Goal: Task Accomplishment & Management: Manage account settings

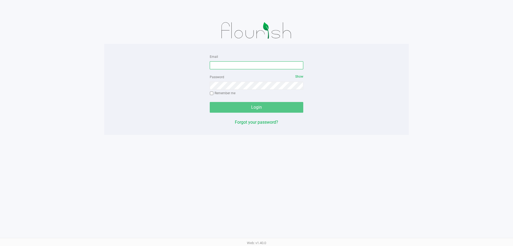
click at [261, 62] on input "Email" at bounding box center [257, 65] width 94 height 8
type input "[EMAIL_ADDRESS][DOMAIN_NAME]"
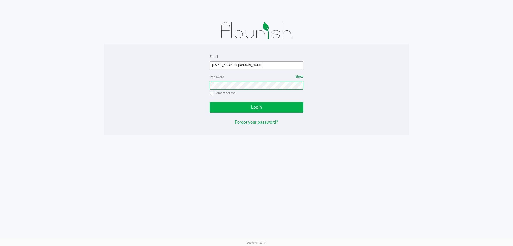
click at [210, 102] on button "Login" at bounding box center [257, 107] width 94 height 11
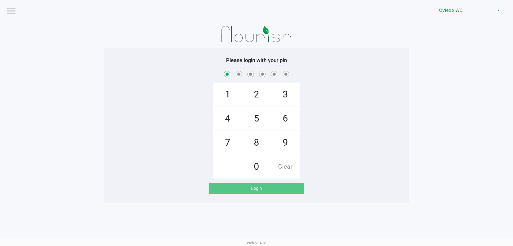
checkbox input "true"
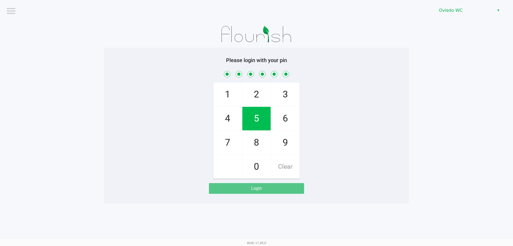
checkbox input "true"
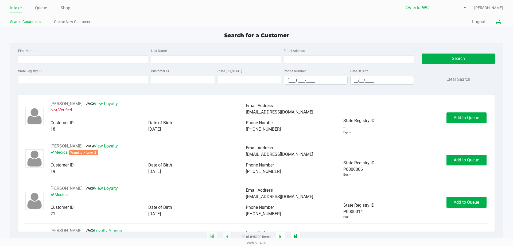
click at [496, 22] on icon at bounding box center [498, 22] width 5 height 4
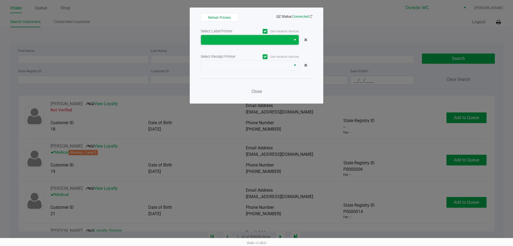
click at [265, 40] on span at bounding box center [246, 40] width 84 height 6
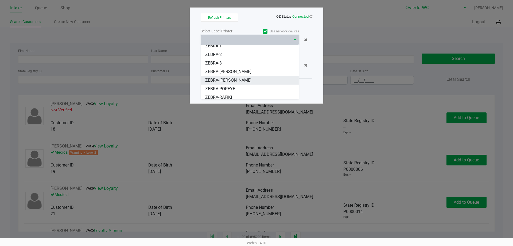
scroll to position [24, 0]
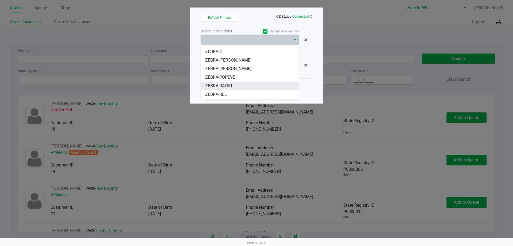
click at [235, 87] on li "ZEBRA-RAFIKI" at bounding box center [250, 86] width 98 height 9
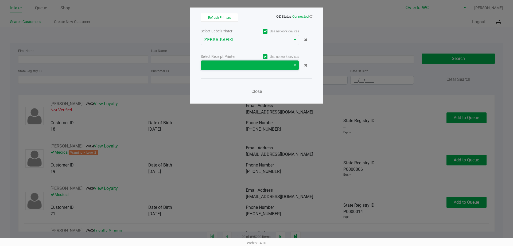
click at [242, 61] on span at bounding box center [246, 65] width 90 height 10
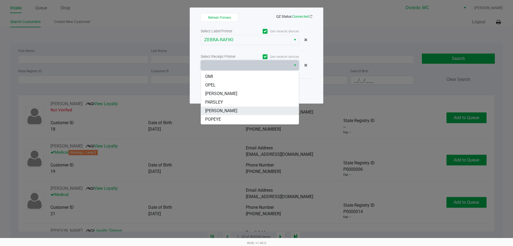
scroll to position [32, 0]
click at [241, 112] on li "RAFIKI" at bounding box center [250, 111] width 98 height 9
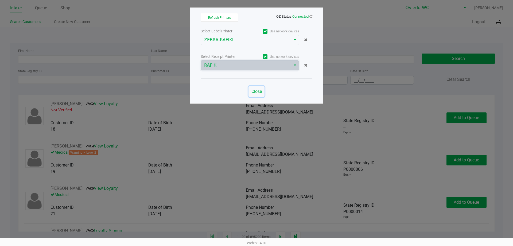
click at [256, 94] on span "Close" at bounding box center [257, 91] width 10 height 5
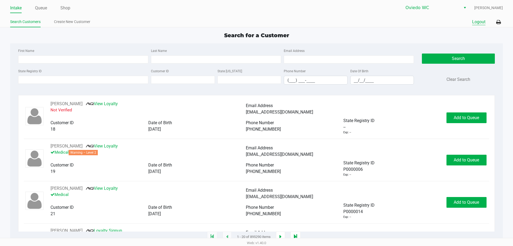
click at [475, 23] on button "Logout" at bounding box center [478, 22] width 13 height 6
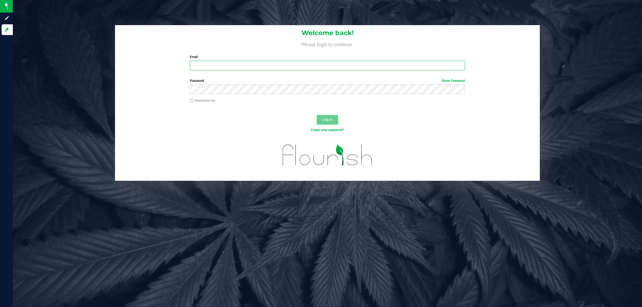
click at [249, 61] on input "Email" at bounding box center [327, 66] width 275 height 10
type input "[EMAIL_ADDRESS][DOMAIN_NAME]"
click at [316, 115] on button "Log In" at bounding box center [326, 120] width 21 height 10
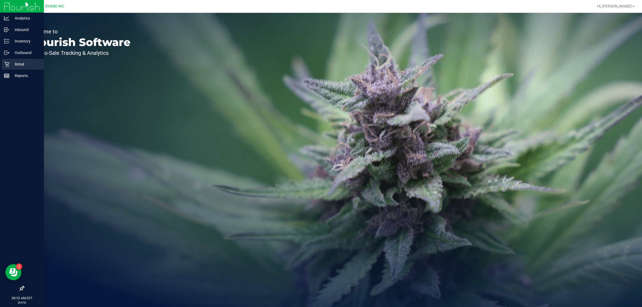
click at [5, 63] on icon at bounding box center [6, 64] width 5 height 5
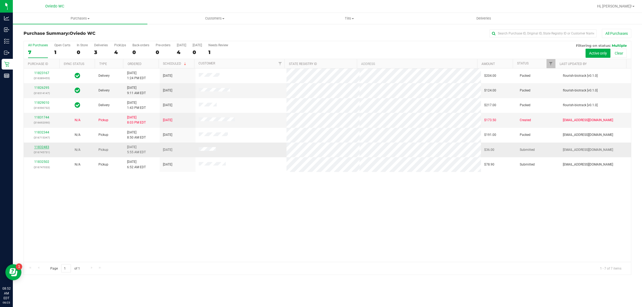
click at [40, 148] on link "11832483" at bounding box center [41, 147] width 15 height 4
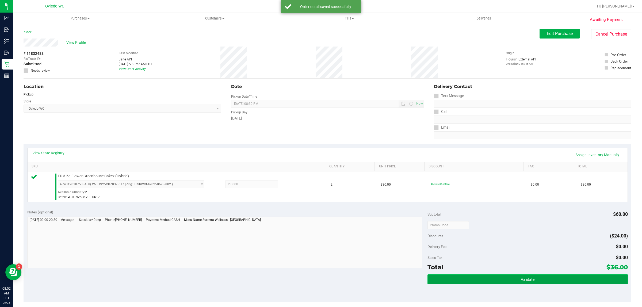
click at [484, 275] on button "Validate" at bounding box center [527, 279] width 200 height 10
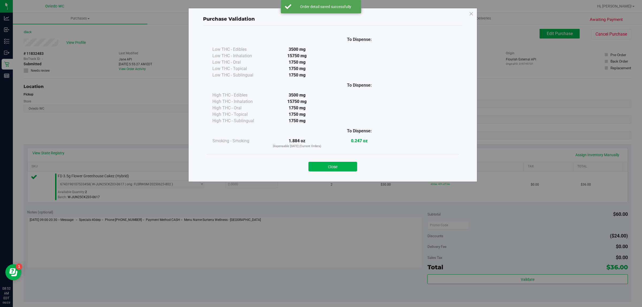
click at [340, 176] on div "To Dispense: Low THC - Edibles 3500 mg" at bounding box center [332, 100] width 259 height 151
click at [352, 165] on button "Close" at bounding box center [332, 167] width 49 height 10
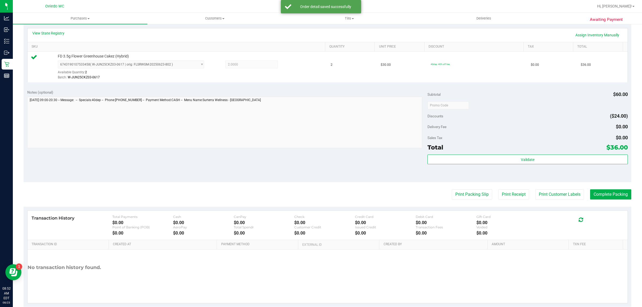
scroll to position [130, 0]
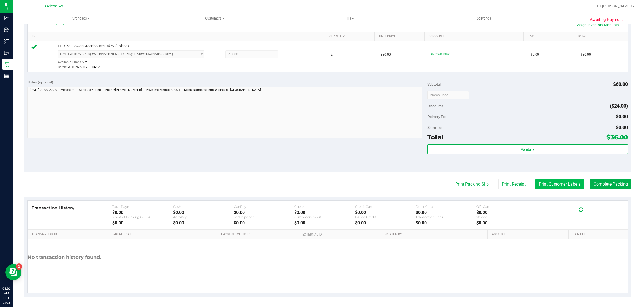
click at [557, 179] on button "Print Customer Labels" at bounding box center [559, 184] width 49 height 10
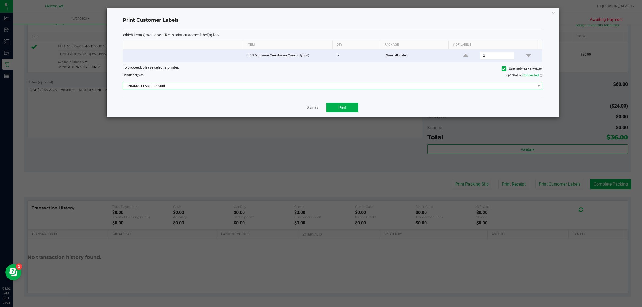
click at [308, 89] on span "PRODUCT LABEL - 300dpi" at bounding box center [329, 85] width 412 height 7
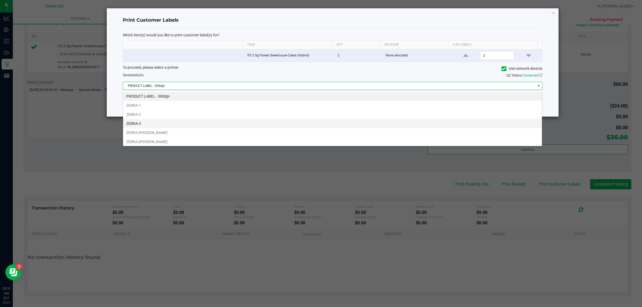
scroll to position [29, 0]
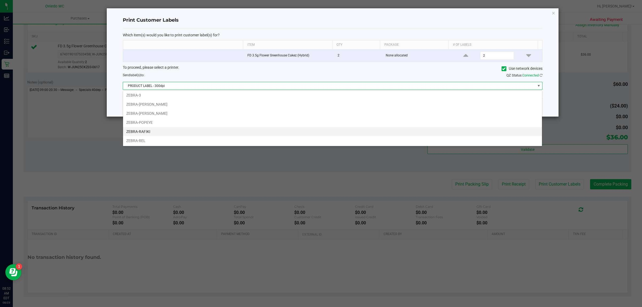
click at [149, 132] on li "ZEBRA-RAFIKI" at bounding box center [332, 131] width 419 height 9
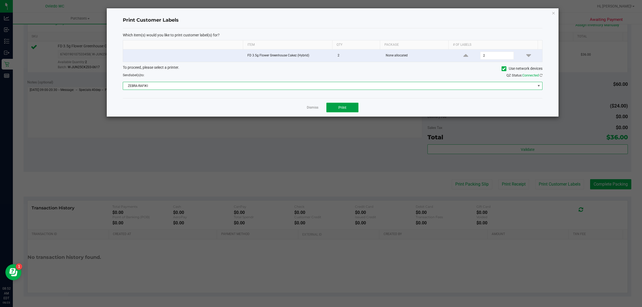
click at [337, 111] on button "Print" at bounding box center [342, 108] width 32 height 10
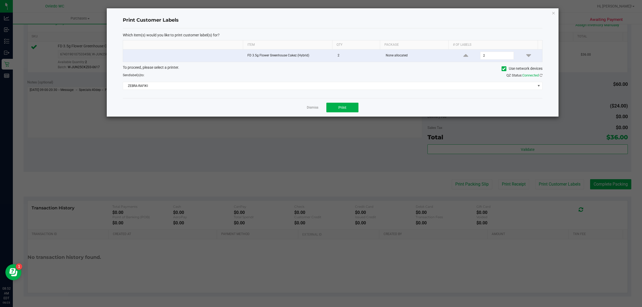
click at [312, 110] on link "Dismiss" at bounding box center [312, 107] width 11 height 5
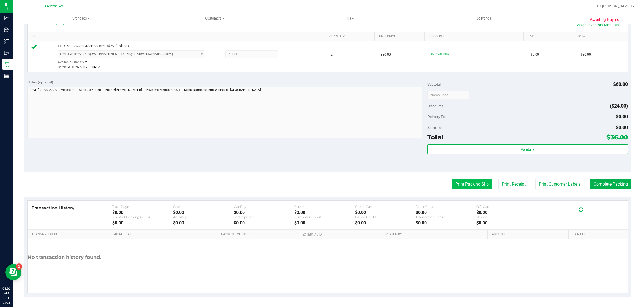
click at [460, 187] on button "Print Packing Slip" at bounding box center [471, 184] width 40 height 10
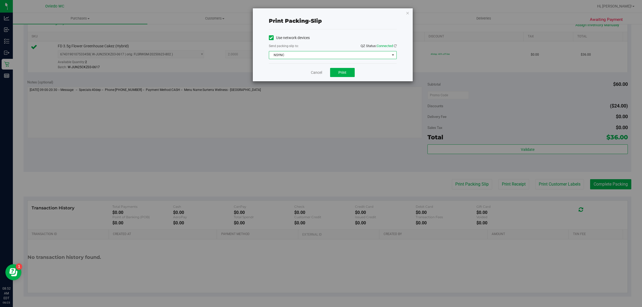
click at [333, 54] on span "NSYNC" at bounding box center [329, 54] width 121 height 7
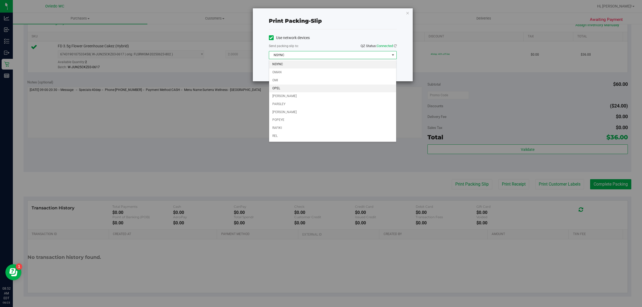
scroll to position [1, 0]
click at [281, 129] on li "RAFIKI" at bounding box center [332, 128] width 127 height 8
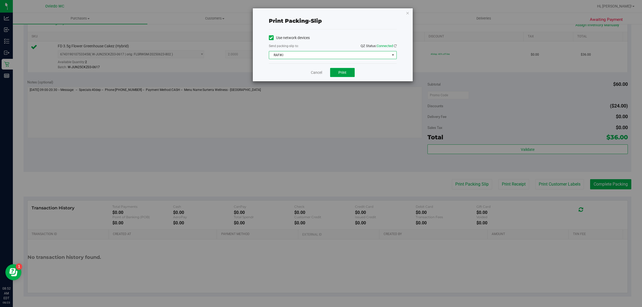
click at [344, 75] on span "Print" at bounding box center [342, 72] width 8 height 4
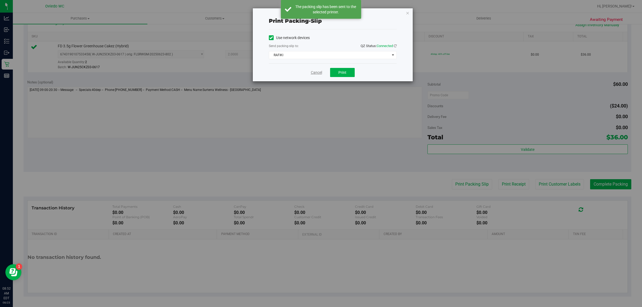
click at [314, 71] on link "Cancel" at bounding box center [316, 73] width 11 height 6
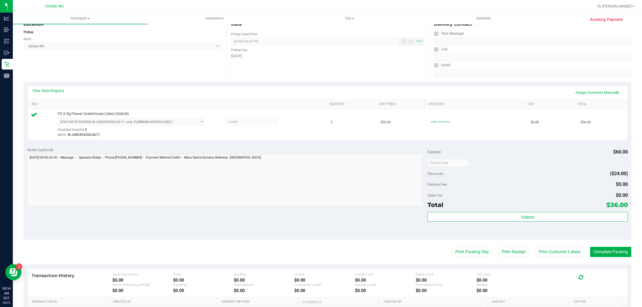
scroll to position [130, 0]
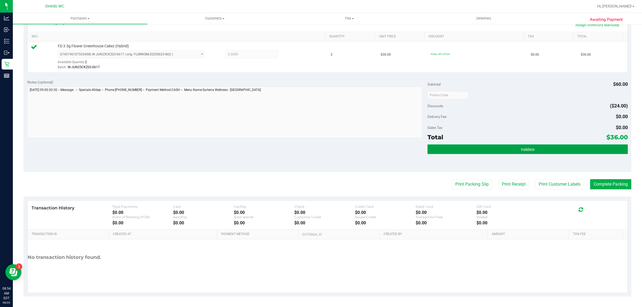
click at [515, 153] on button "Validate" at bounding box center [527, 149] width 200 height 10
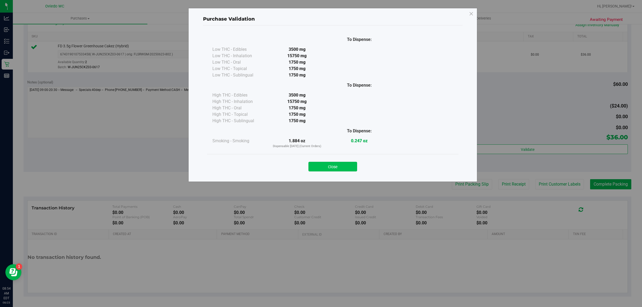
click at [336, 171] on button "Close" at bounding box center [332, 167] width 49 height 10
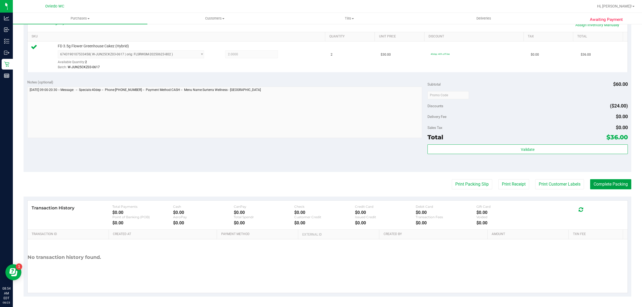
click at [610, 184] on button "Complete Packing" at bounding box center [610, 184] width 41 height 10
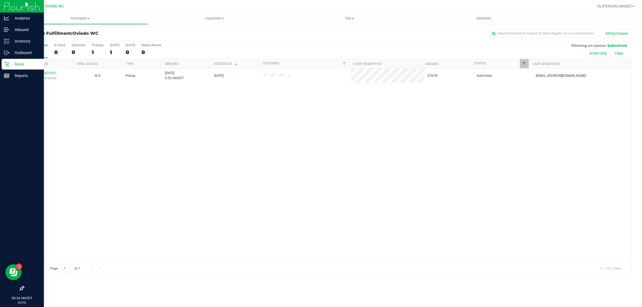
click at [5, 64] on icon at bounding box center [6, 63] width 5 height 5
